Goal: Task Accomplishment & Management: Use online tool/utility

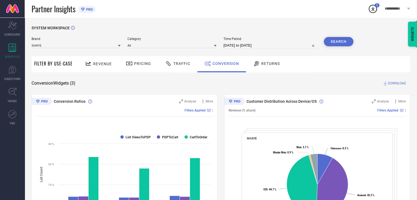
click at [277, 45] on input "[DATE] to [DATE]" at bounding box center [269, 45] width 93 height 7
select select "7"
select select "2025"
select select "8"
select select "2025"
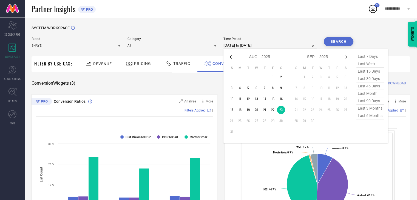
click at [231, 57] on icon at bounding box center [231, 56] width 2 height 3
select select "6"
select select "2025"
select select "7"
select select "2025"
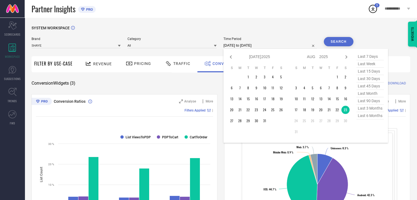
click at [231, 57] on icon at bounding box center [231, 56] width 2 height 3
select select "4"
select select "2025"
select select "5"
select select "2025"
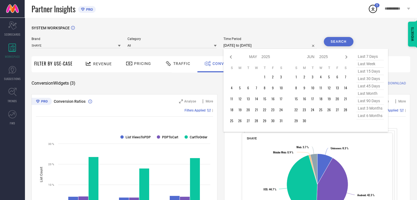
click at [231, 57] on icon at bounding box center [231, 56] width 2 height 3
select select "2"
select select "2025"
select select "3"
select select "2025"
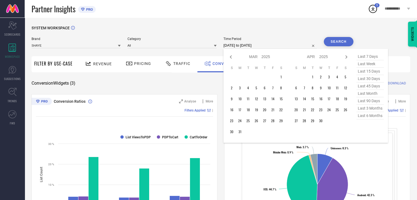
click at [231, 57] on icon at bounding box center [231, 56] width 2 height 3
select select "11"
select select "2024"
select select "2025"
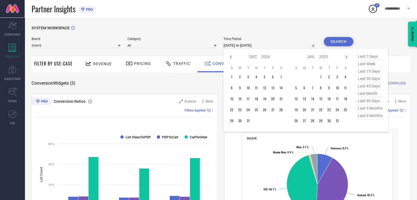
click at [231, 57] on icon at bounding box center [231, 56] width 2 height 3
select select "9"
select select "2024"
select select "10"
select select "2024"
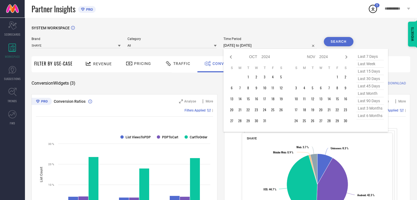
click at [231, 57] on icon at bounding box center [231, 56] width 2 height 3
select select "7"
select select "2024"
select select "8"
select select "2024"
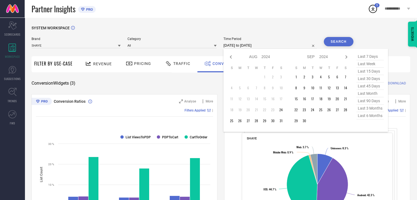
click at [231, 57] on icon at bounding box center [231, 56] width 2 height 3
select select "4"
select select "2024"
select select "5"
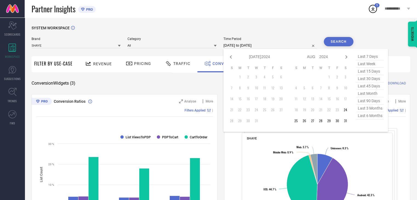
select select "2024"
click at [229, 58] on icon at bounding box center [231, 57] width 7 height 7
select select "3"
select select "2024"
select select "4"
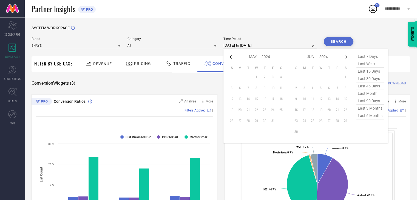
select select "2024"
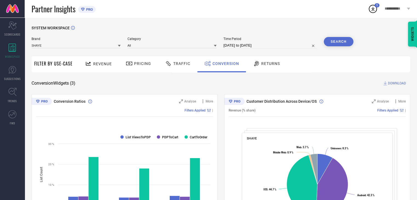
click at [269, 32] on div "SYSTEM WORKSPACE" at bounding box center [221, 31] width 379 height 11
select select "7"
select select "2025"
select select "8"
select select "2025"
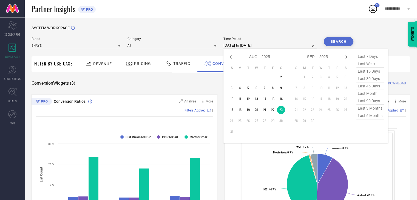
click at [280, 46] on input "[DATE] to [DATE]" at bounding box center [269, 45] width 93 height 7
click at [231, 56] on icon at bounding box center [231, 57] width 7 height 7
select select "6"
select select "2025"
select select "7"
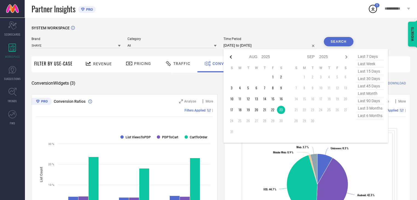
select select "2025"
click at [231, 56] on icon at bounding box center [231, 57] width 7 height 7
select select "5"
select select "2025"
select select "6"
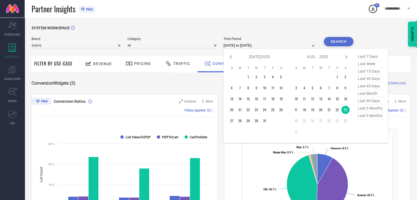
select select "2025"
click at [231, 56] on icon at bounding box center [231, 57] width 7 height 7
select select "4"
select select "2025"
select select "5"
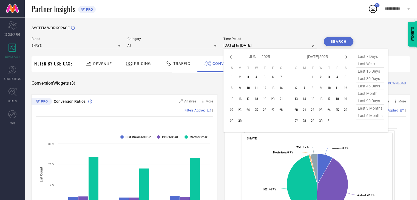
select select "2025"
click at [231, 56] on icon at bounding box center [231, 57] width 7 height 7
select select "1"
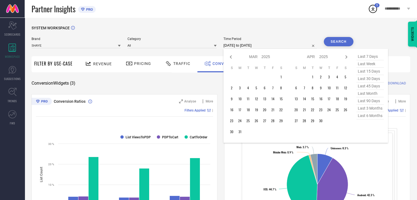
select select "2025"
select select "2"
select select "2025"
click at [231, 56] on icon at bounding box center [231, 57] width 7 height 7
select select "2025"
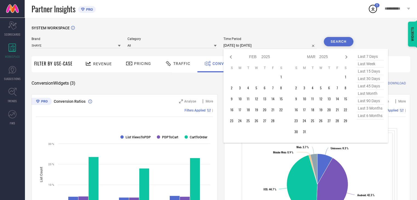
select select "1"
select select "2025"
click at [231, 56] on icon at bounding box center [231, 57] width 7 height 7
select select "11"
select select "2024"
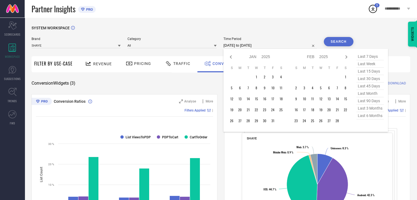
select select "2025"
click at [231, 56] on icon at bounding box center [231, 57] width 7 height 7
select select "10"
select select "2024"
select select "11"
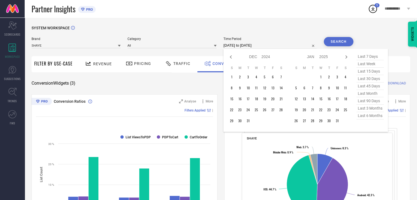
select select "2024"
click at [231, 56] on icon at bounding box center [231, 57] width 7 height 7
select select "9"
select select "2024"
select select "10"
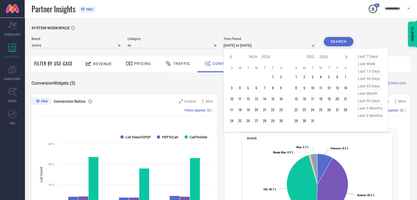
select select "2024"
click at [231, 56] on icon at bounding box center [231, 57] width 7 height 7
select select "8"
select select "2024"
select select "9"
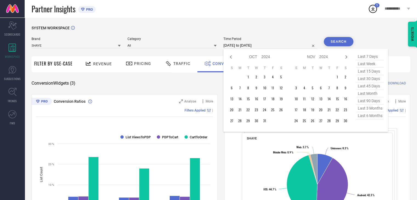
select select "2024"
click at [231, 56] on icon at bounding box center [231, 57] width 7 height 7
select select "7"
select select "2024"
select select "8"
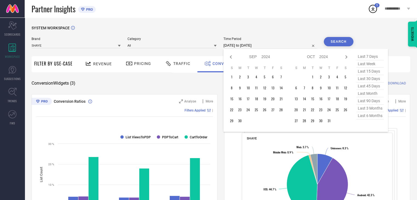
select select "2024"
click at [231, 56] on icon at bounding box center [231, 57] width 7 height 7
select select "6"
select select "2024"
select select "7"
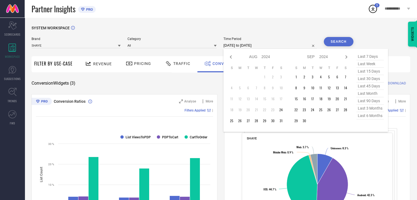
select select "2024"
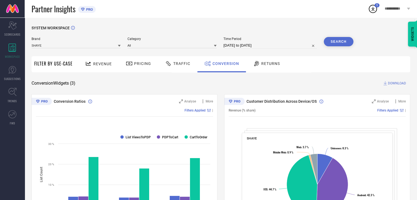
click at [311, 27] on div "SYSTEM WORKSPACE" at bounding box center [221, 31] width 379 height 11
